Goal: Task Accomplishment & Management: Complete application form

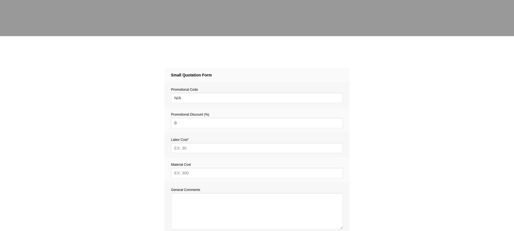
scroll to position [212, 0]
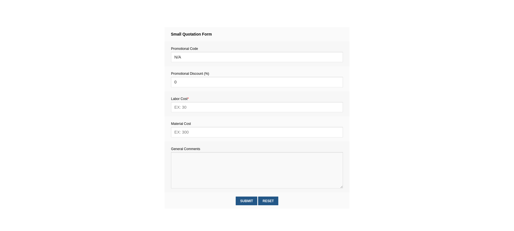
click at [187, 160] on textarea at bounding box center [257, 170] width 172 height 36
paste textarea "Estimate provision for a professional handyman (service call out and labour) to…"
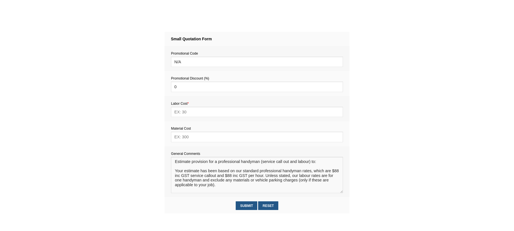
scroll to position [207, 0]
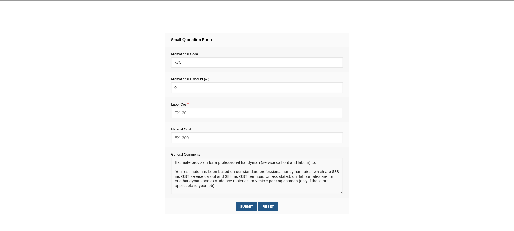
type textarea "Estimate provision for a professional handyman (service call out and labour) to…"
click at [183, 140] on input "text" at bounding box center [257, 138] width 172 height 10
type input "20"
click at [180, 165] on textarea at bounding box center [257, 176] width 172 height 36
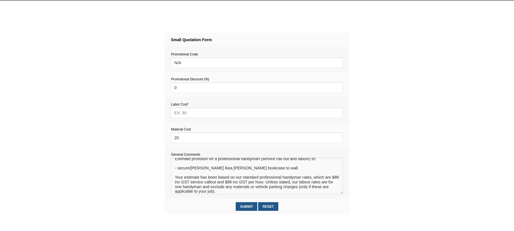
click at [193, 171] on textarea at bounding box center [257, 176] width 172 height 36
click at [253, 170] on textarea at bounding box center [257, 176] width 172 height 36
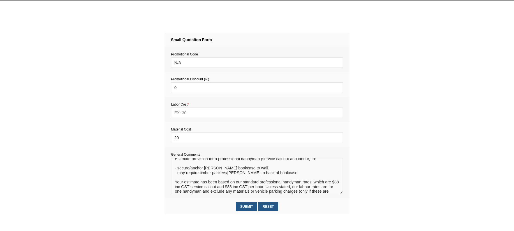
type textarea "Estimate provision for a professional handyman (service call out and labour) to…"
click at [189, 113] on input "text" at bounding box center [257, 113] width 172 height 10
click at [179, 115] on input "176" at bounding box center [257, 113] width 172 height 10
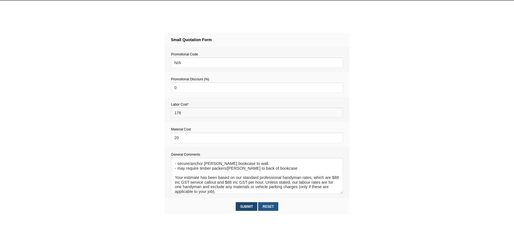
type input "176"
click at [246, 207] on input "Submit" at bounding box center [247, 206] width 22 height 9
